Goal: Transaction & Acquisition: Purchase product/service

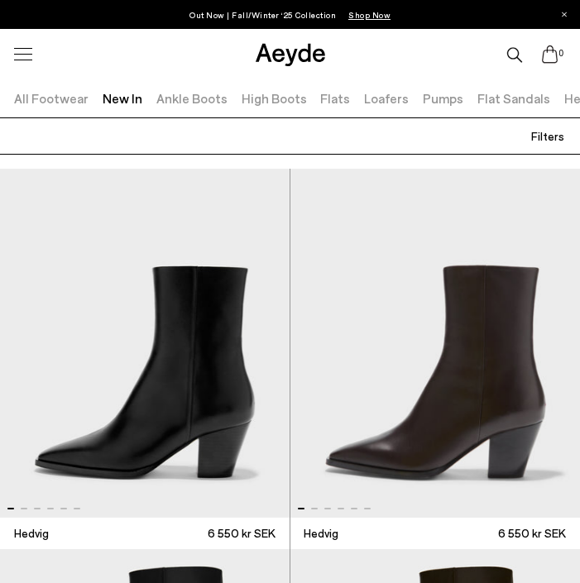
click at [542, 137] on span "Filters" at bounding box center [547, 136] width 33 height 14
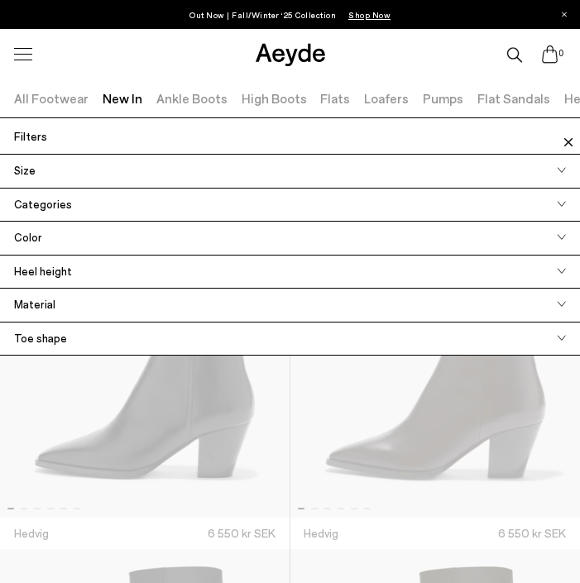
click at [31, 237] on span "Color" at bounding box center [21, 238] width 42 height 17
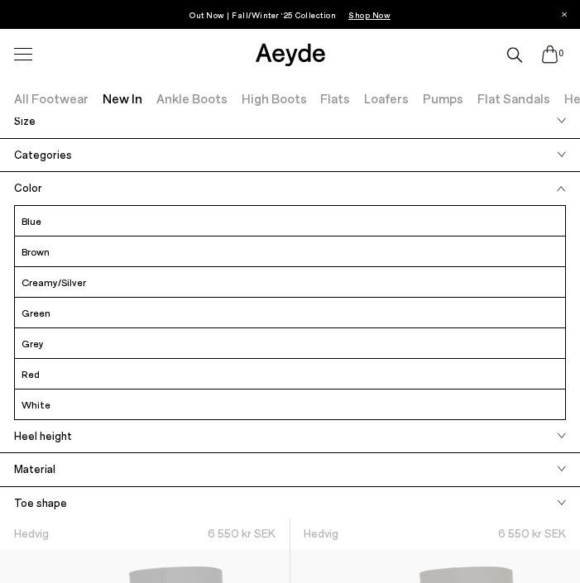
scroll to position [49, 0]
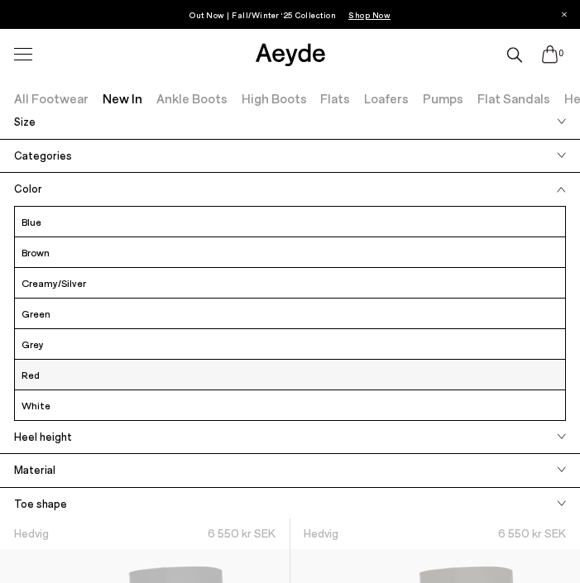
click at [45, 370] on label "Red" at bounding box center [290, 374] width 550 height 21
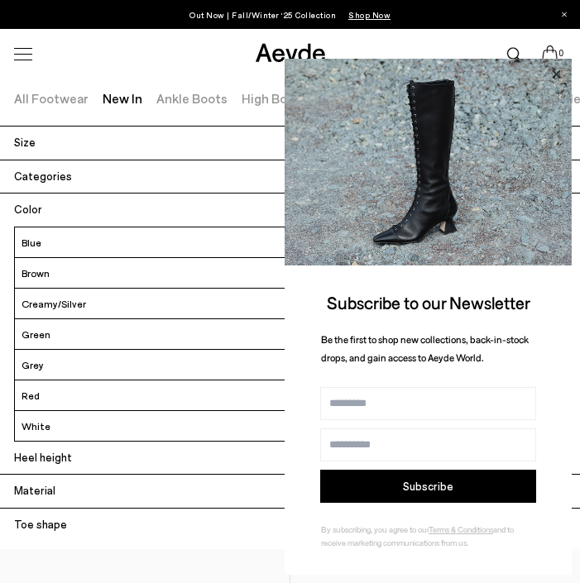
click at [557, 75] on icon at bounding box center [556, 73] width 8 height 8
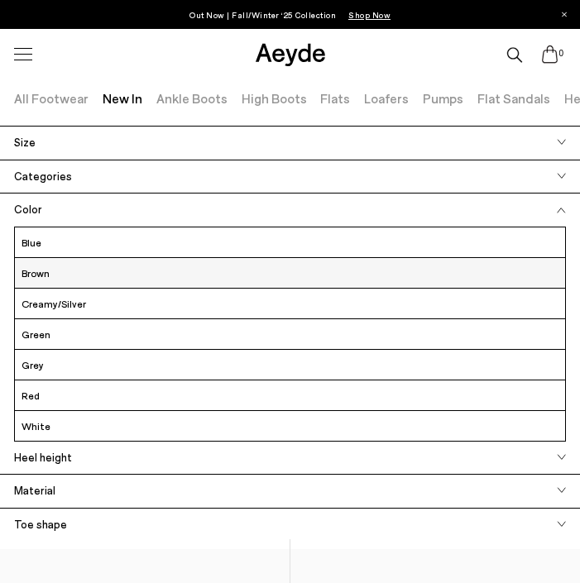
scroll to position [92, 0]
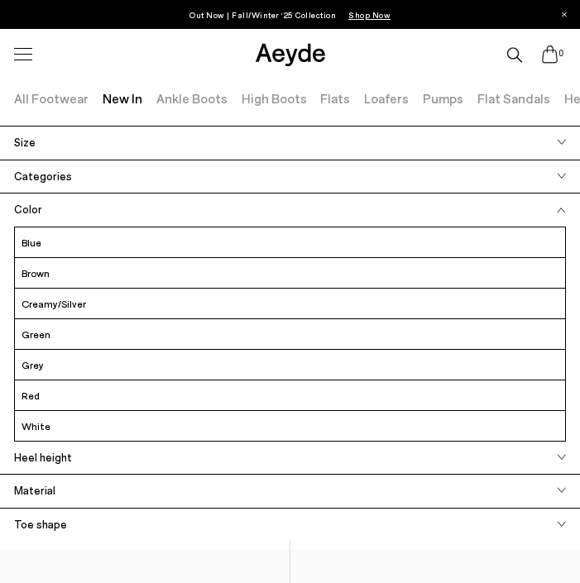
click at [561, 208] on icon at bounding box center [560, 210] width 7 height 5
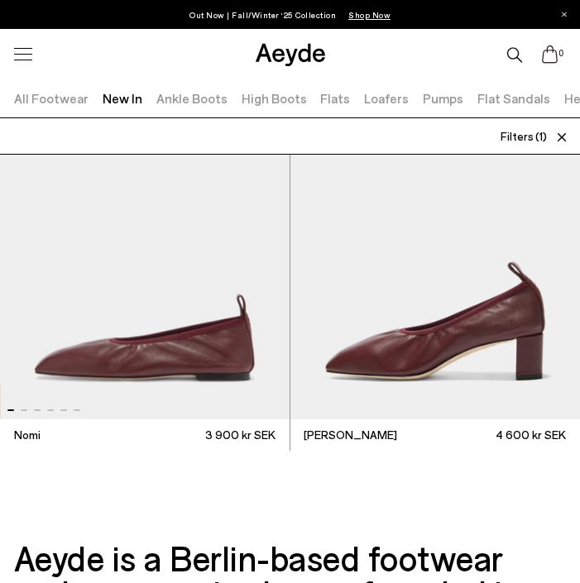
scroll to position [521, 0]
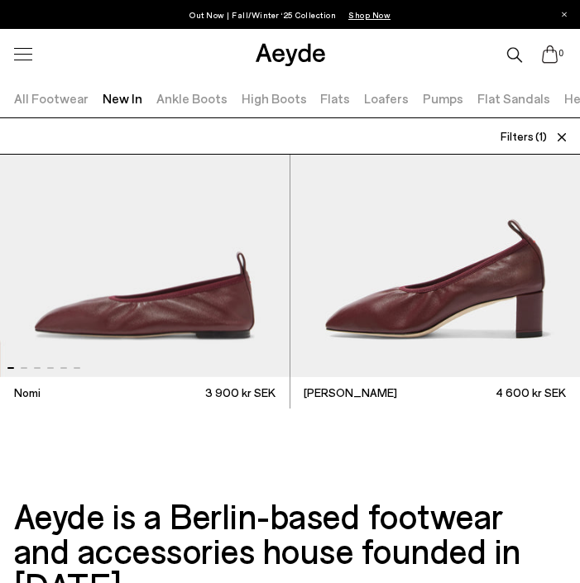
click at [132, 318] on img "1 / 6" at bounding box center [144, 202] width 289 height 349
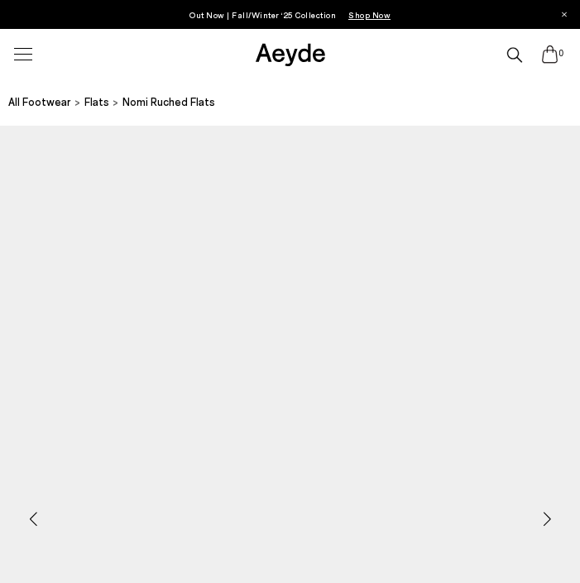
click at [542, 514] on div "Next slide" at bounding box center [547, 519] width 50 height 50
